Goal: Check status

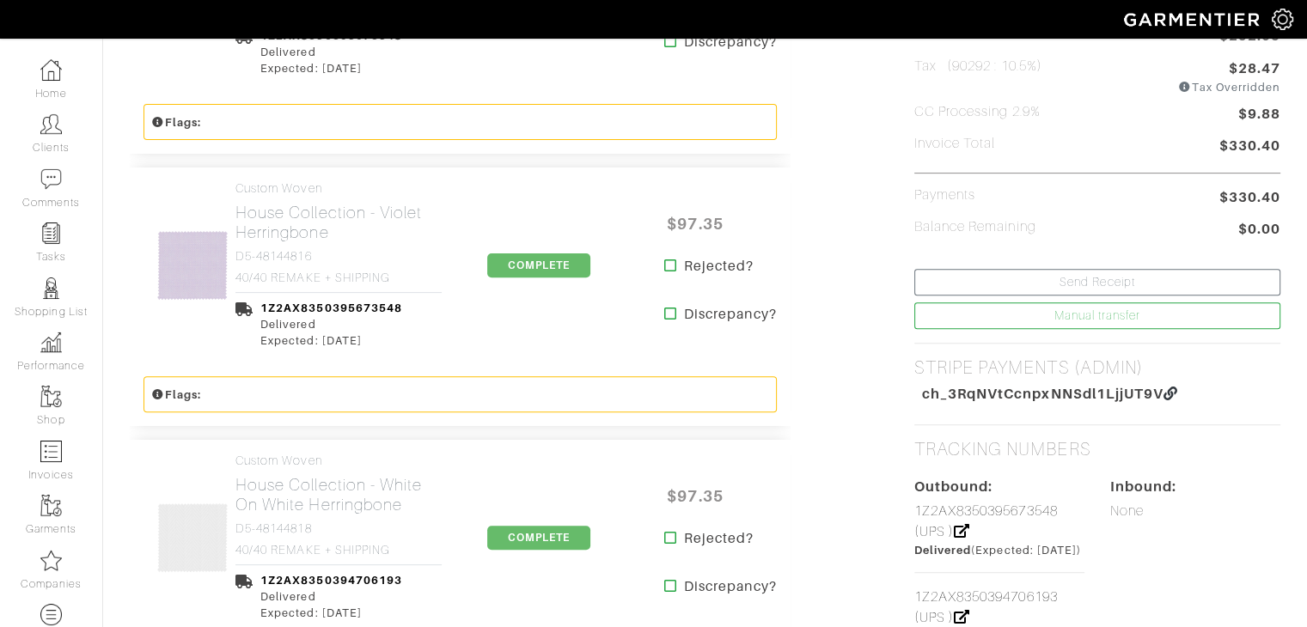
scroll to position [344, 0]
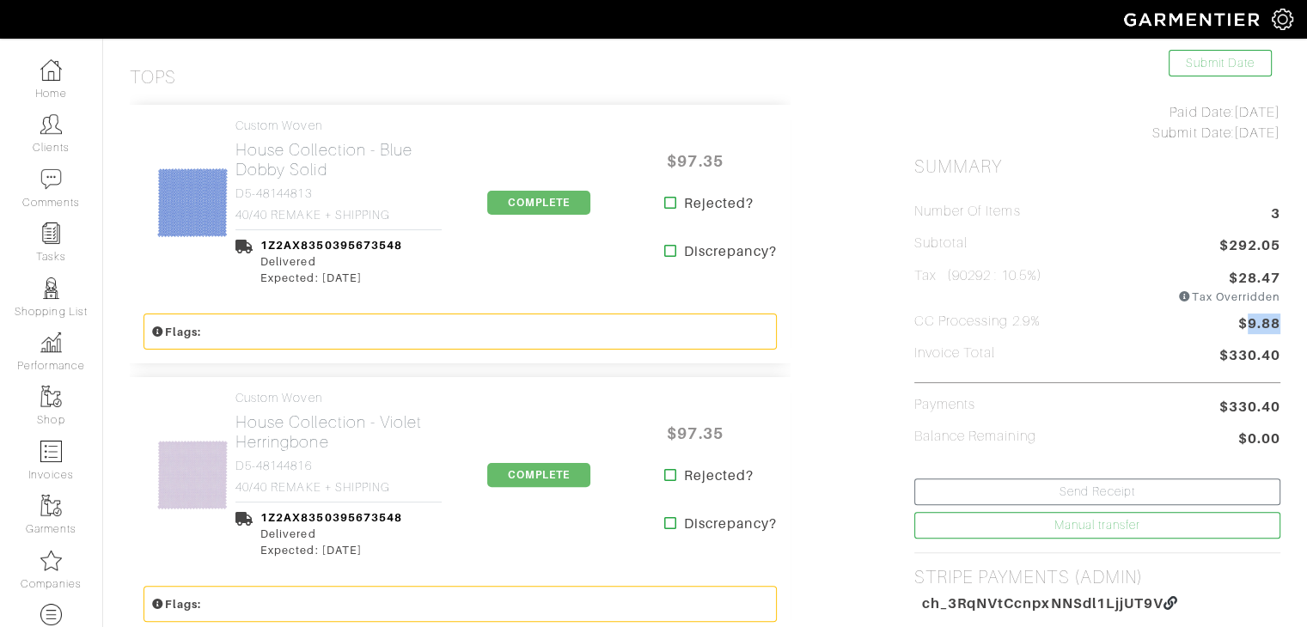
drag, startPoint x: 1248, startPoint y: 322, endPoint x: 1246, endPoint y: 338, distance: 15.6
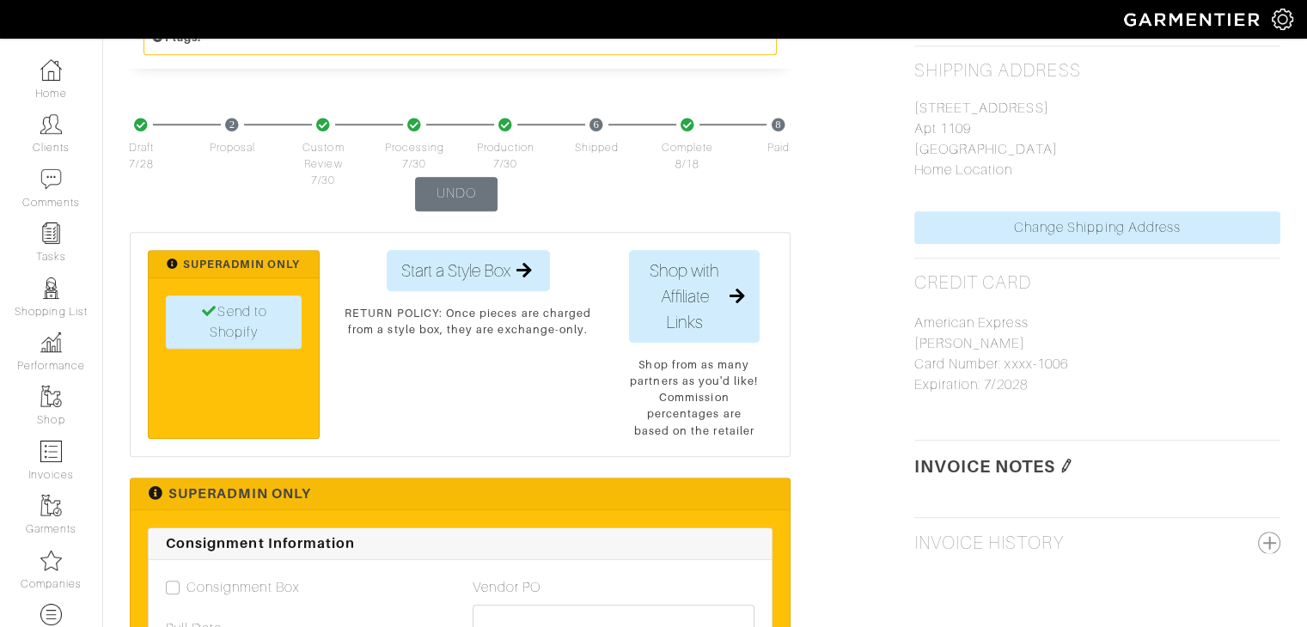
scroll to position [1117, 0]
